Goal: Task Accomplishment & Management: Manage account settings

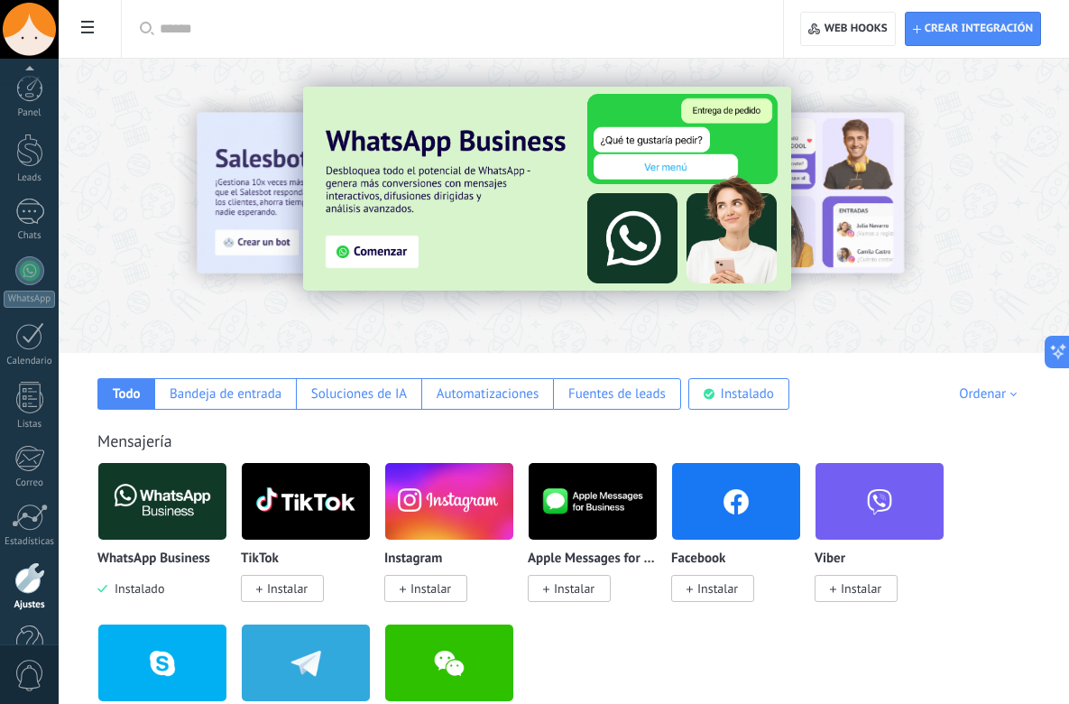
scroll to position [27, 0]
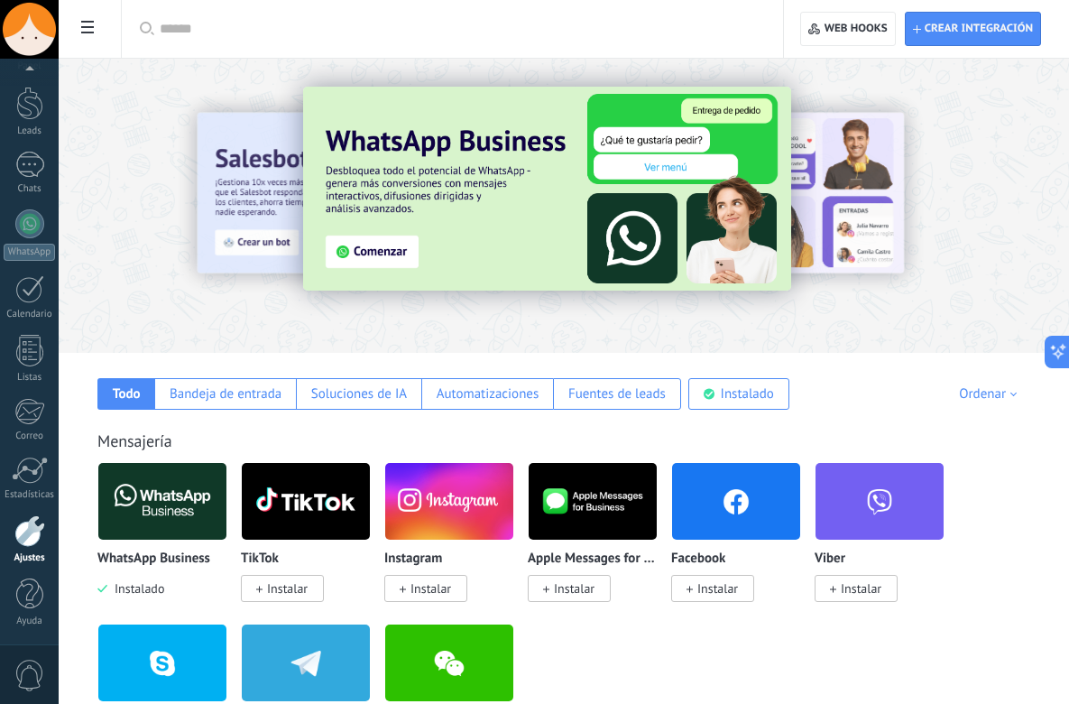
click at [22, 546] on div at bounding box center [29, 531] width 31 height 32
click at [28, 532] on div at bounding box center [29, 531] width 31 height 32
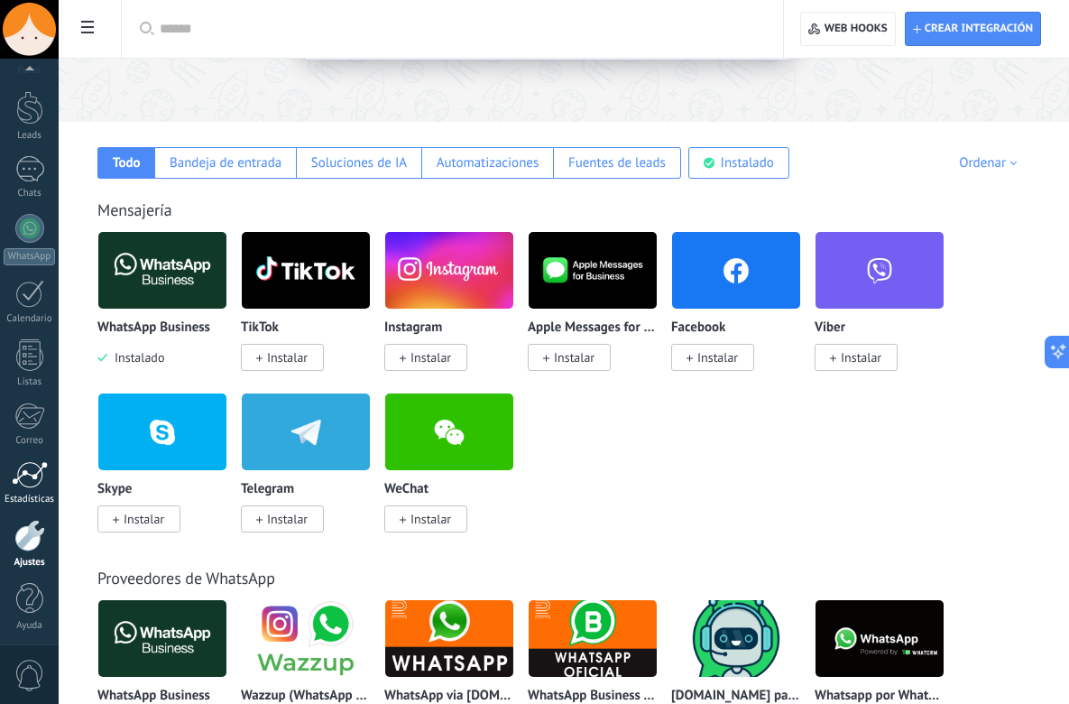
scroll to position [47, 0]
click at [26, 594] on div at bounding box center [29, 594] width 27 height 32
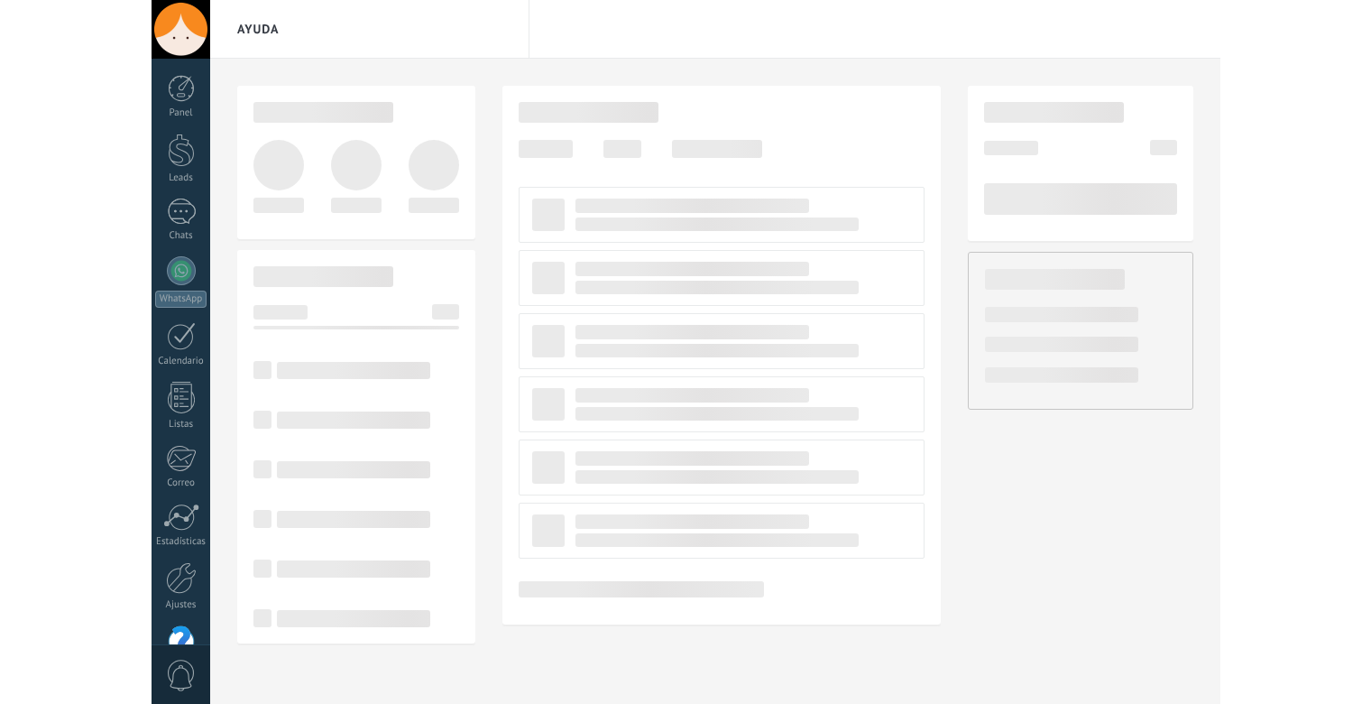
scroll to position [47, 0]
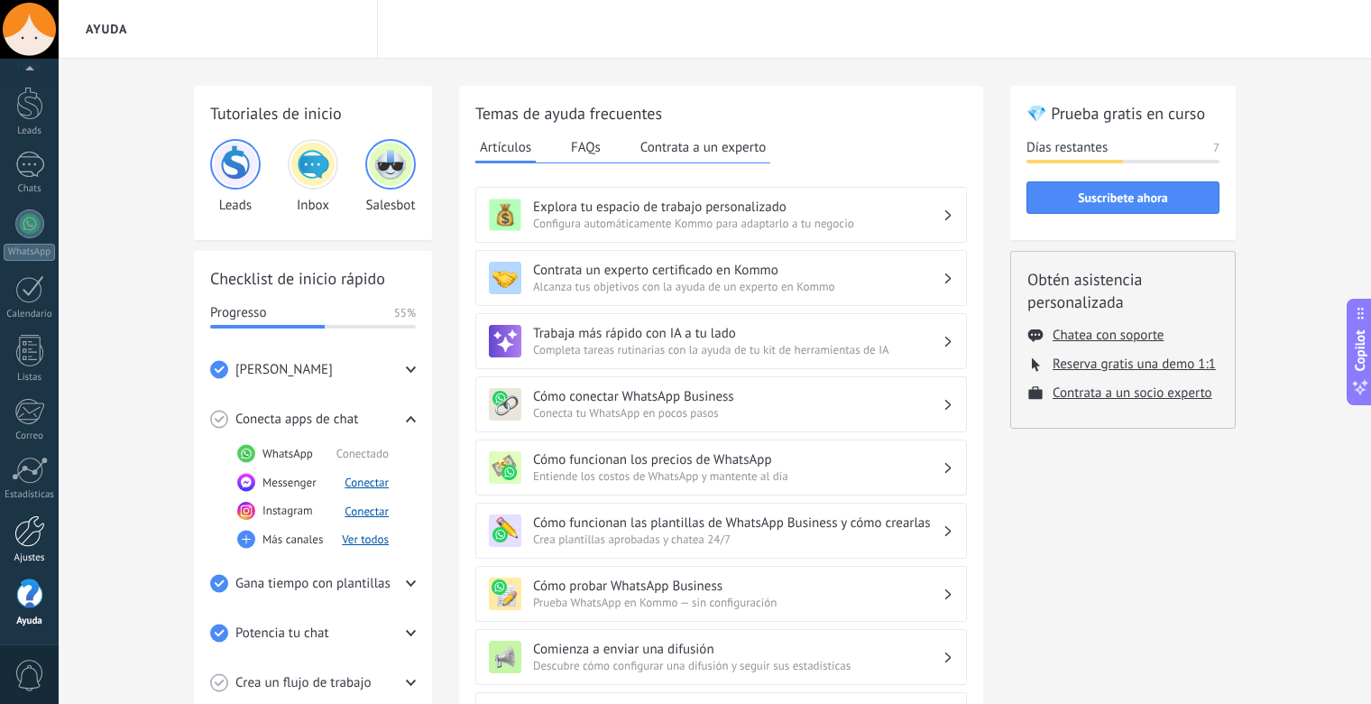
click at [29, 528] on div at bounding box center [29, 531] width 31 height 32
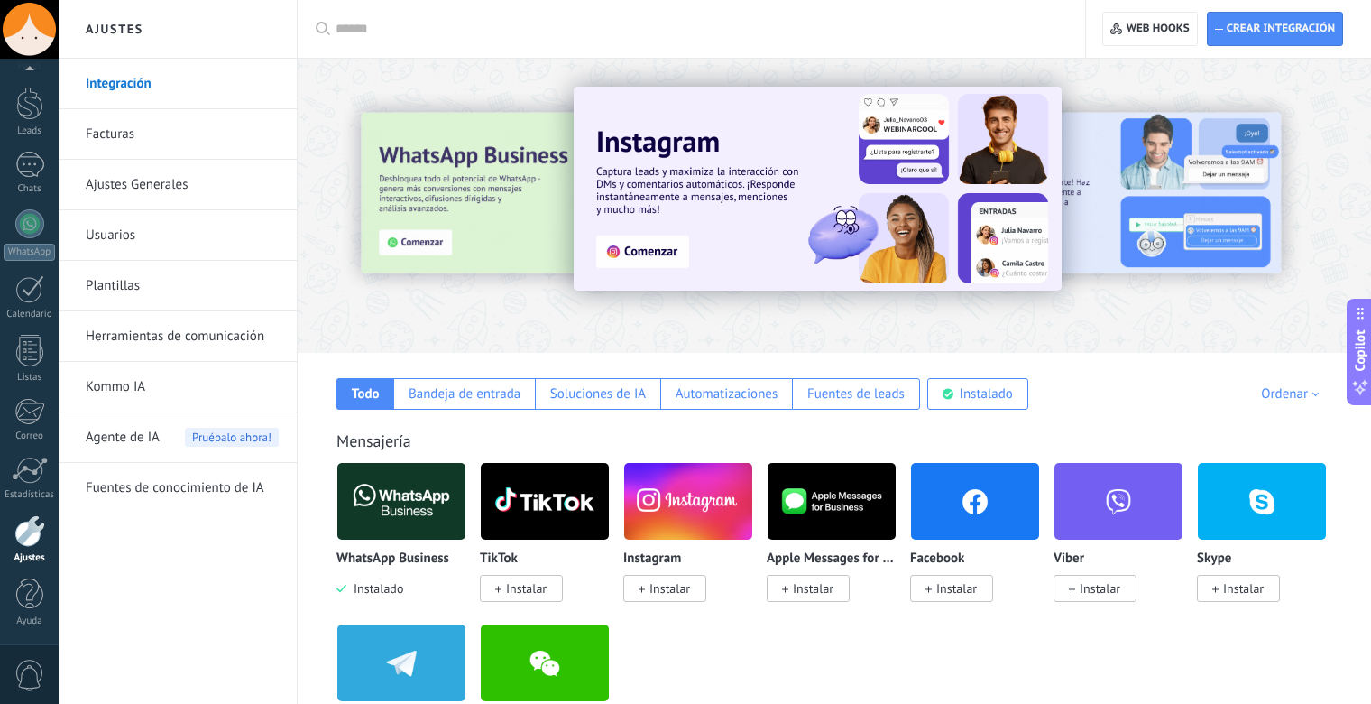
click at [117, 175] on link "Ajustes Generales" at bounding box center [182, 185] width 193 height 51
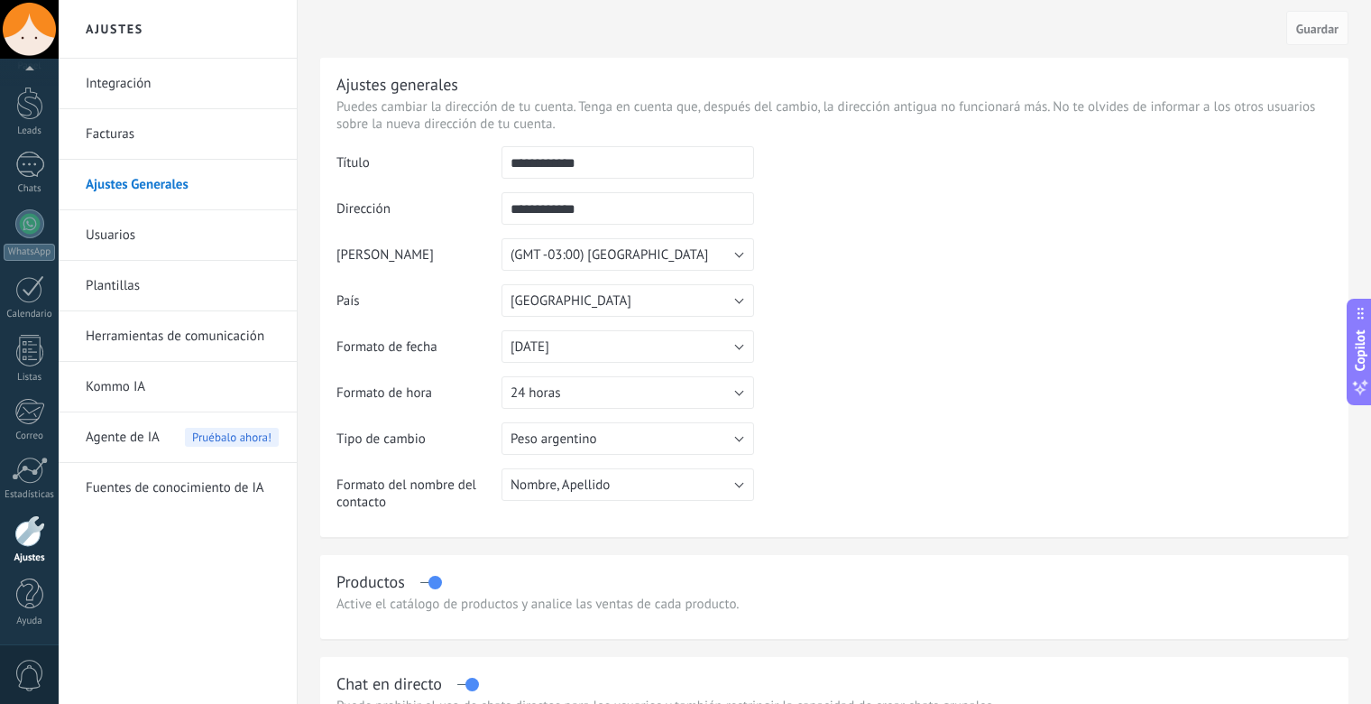
click at [122, 137] on link "Facturas" at bounding box center [182, 134] width 193 height 51
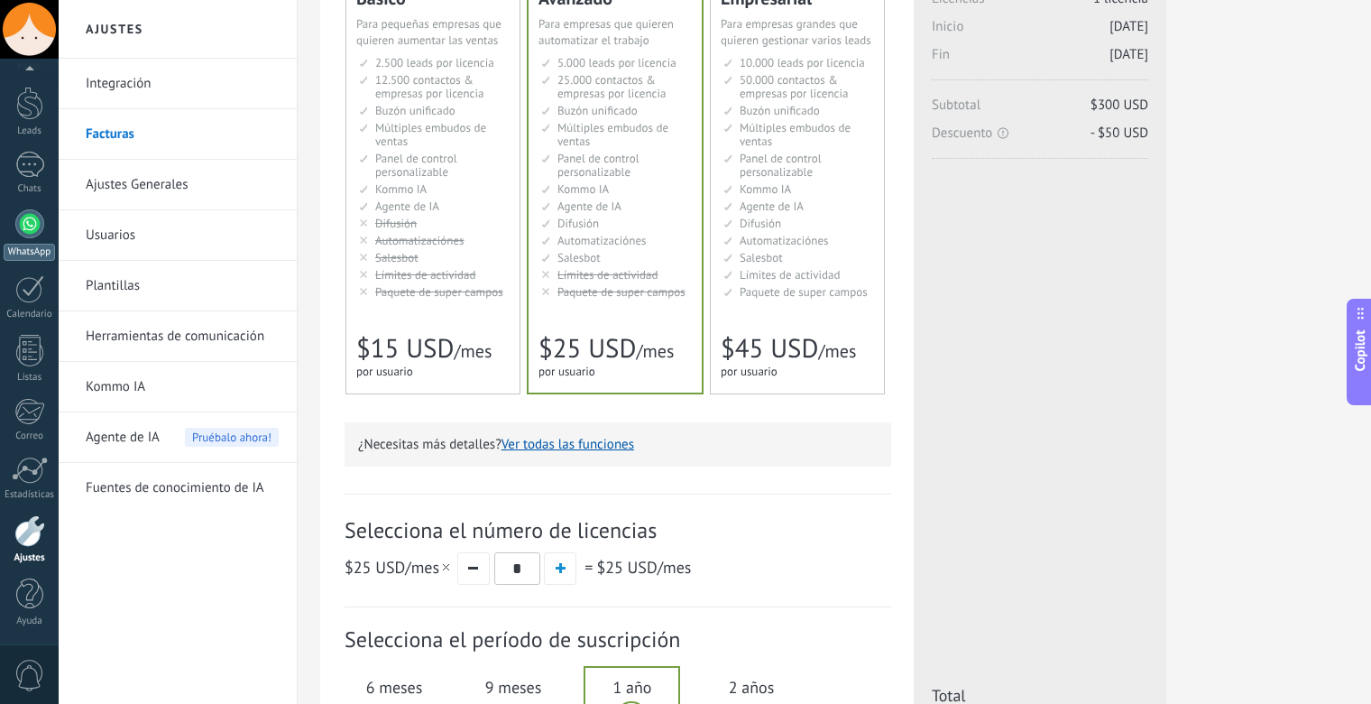
scroll to position [267, 0]
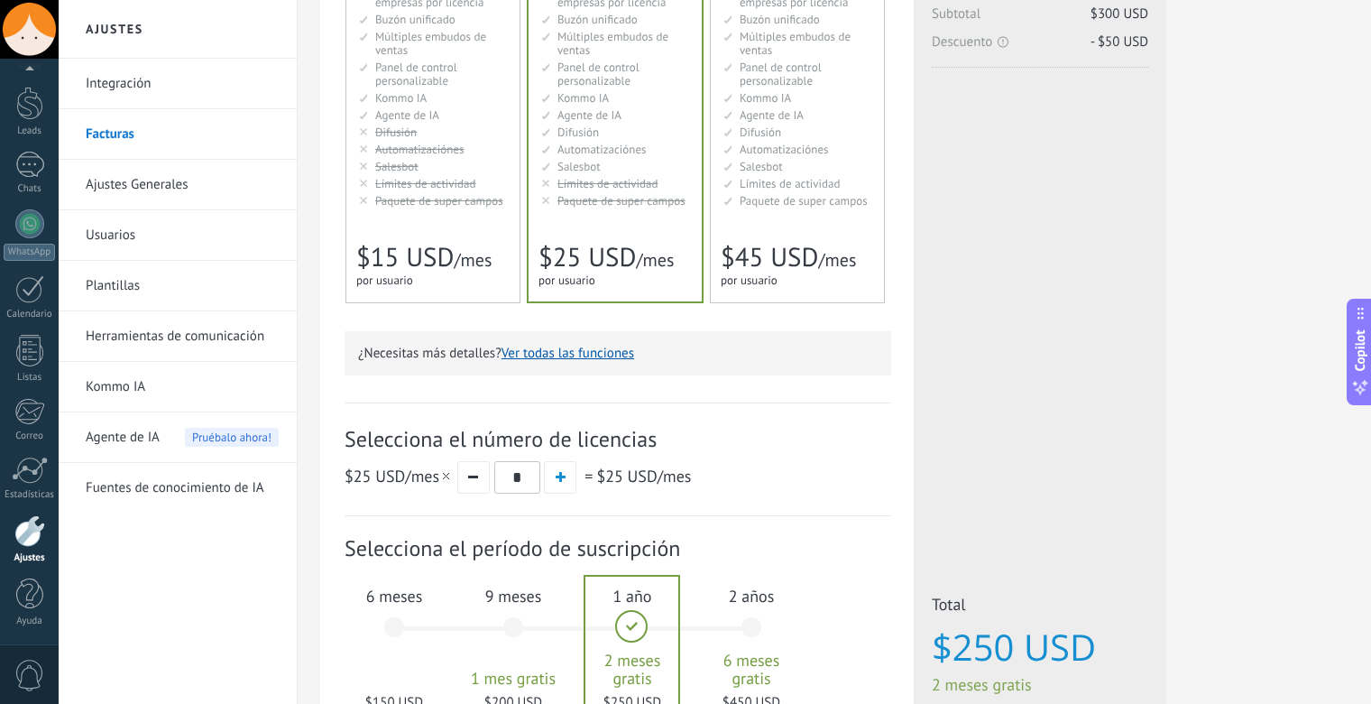
click at [31, 46] on div at bounding box center [29, 29] width 59 height 59
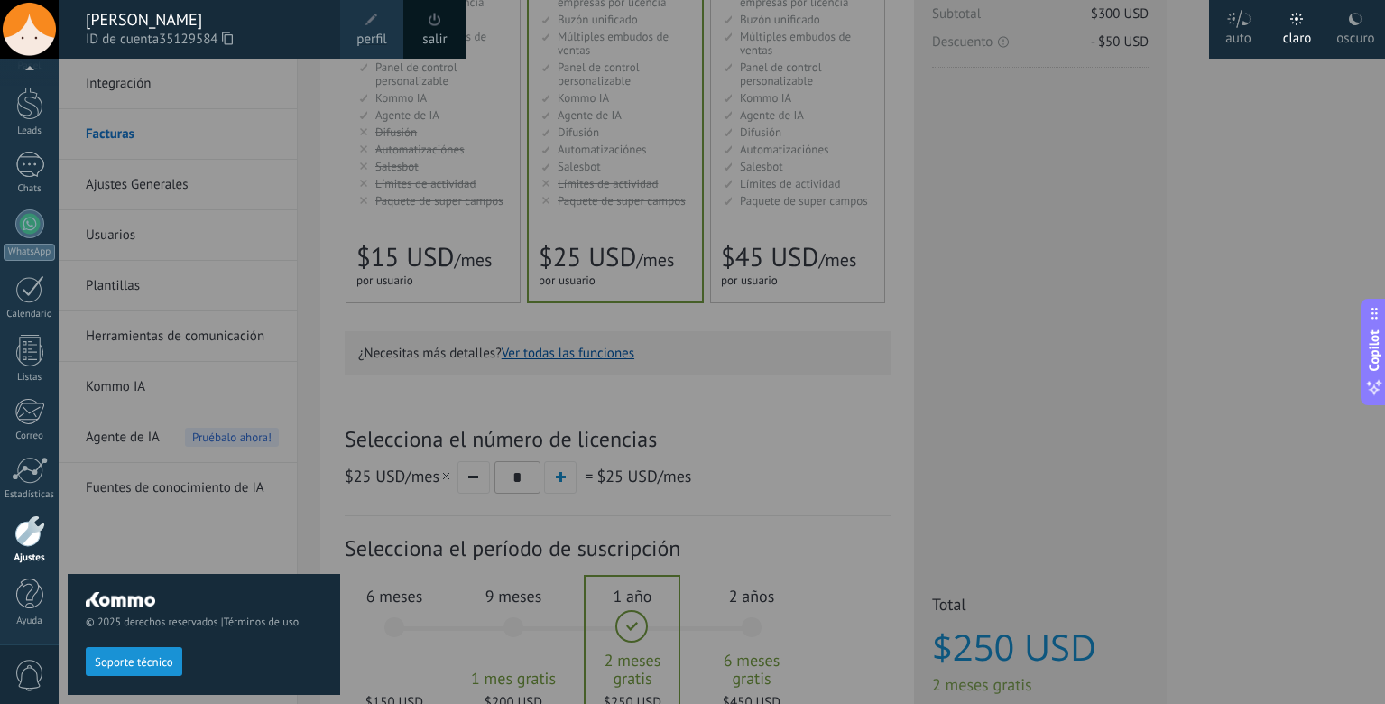
click at [370, 41] on span "perfil" at bounding box center [371, 40] width 30 height 20
